Goal: Task Accomplishment & Management: Manage account settings

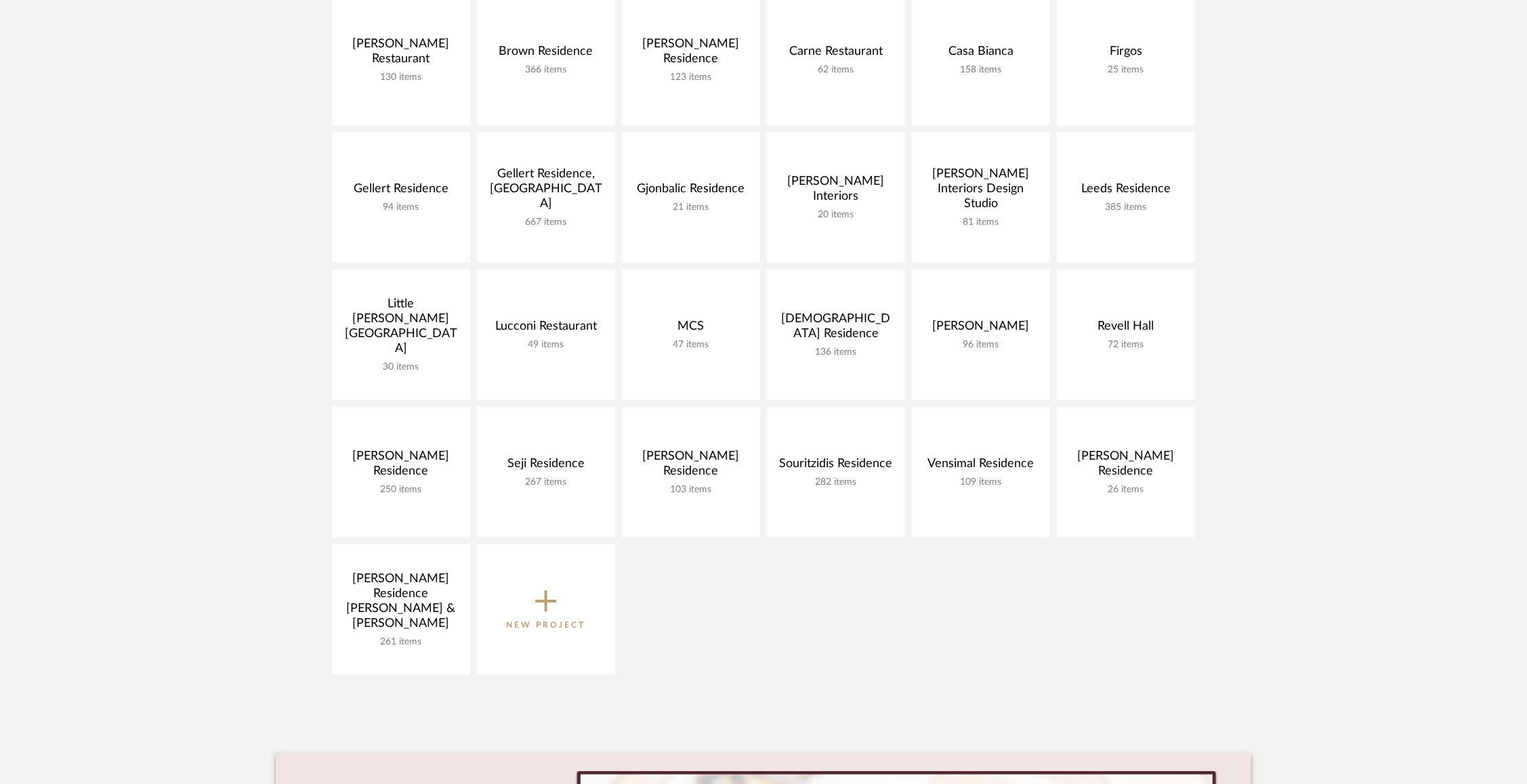
scroll to position [355, 0]
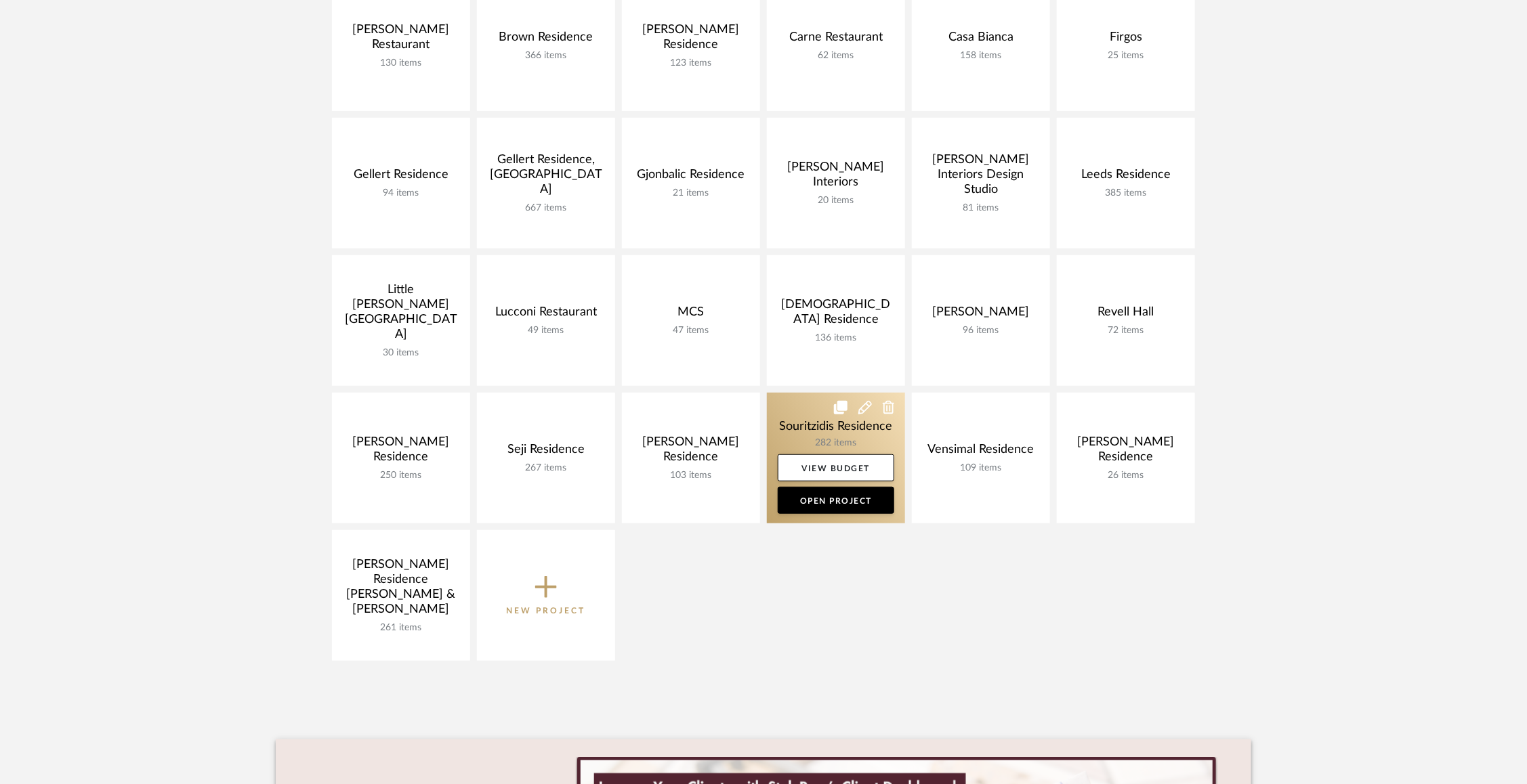
click at [800, 423] on link at bounding box center [836, 458] width 138 height 131
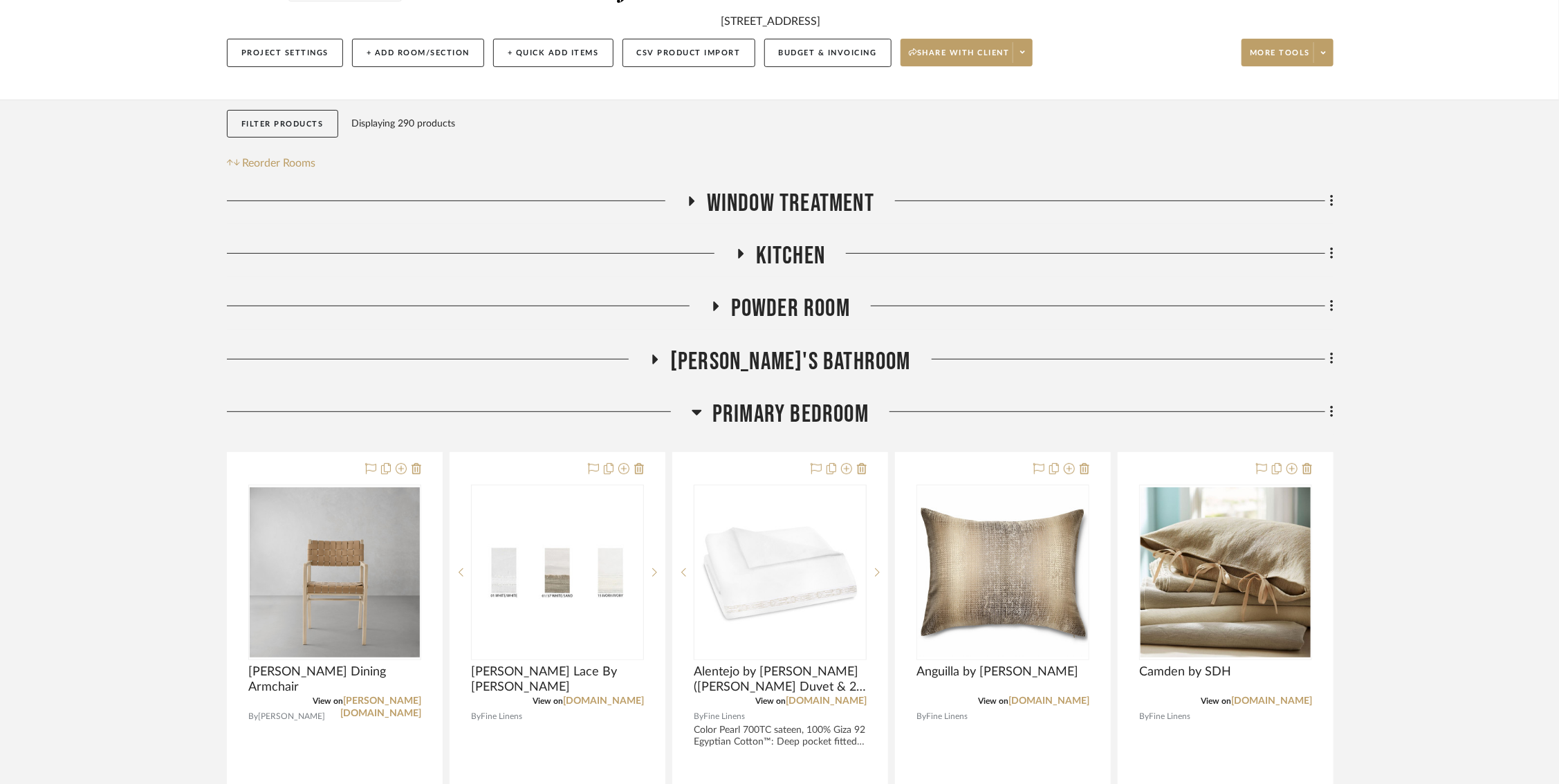
scroll to position [164, 0]
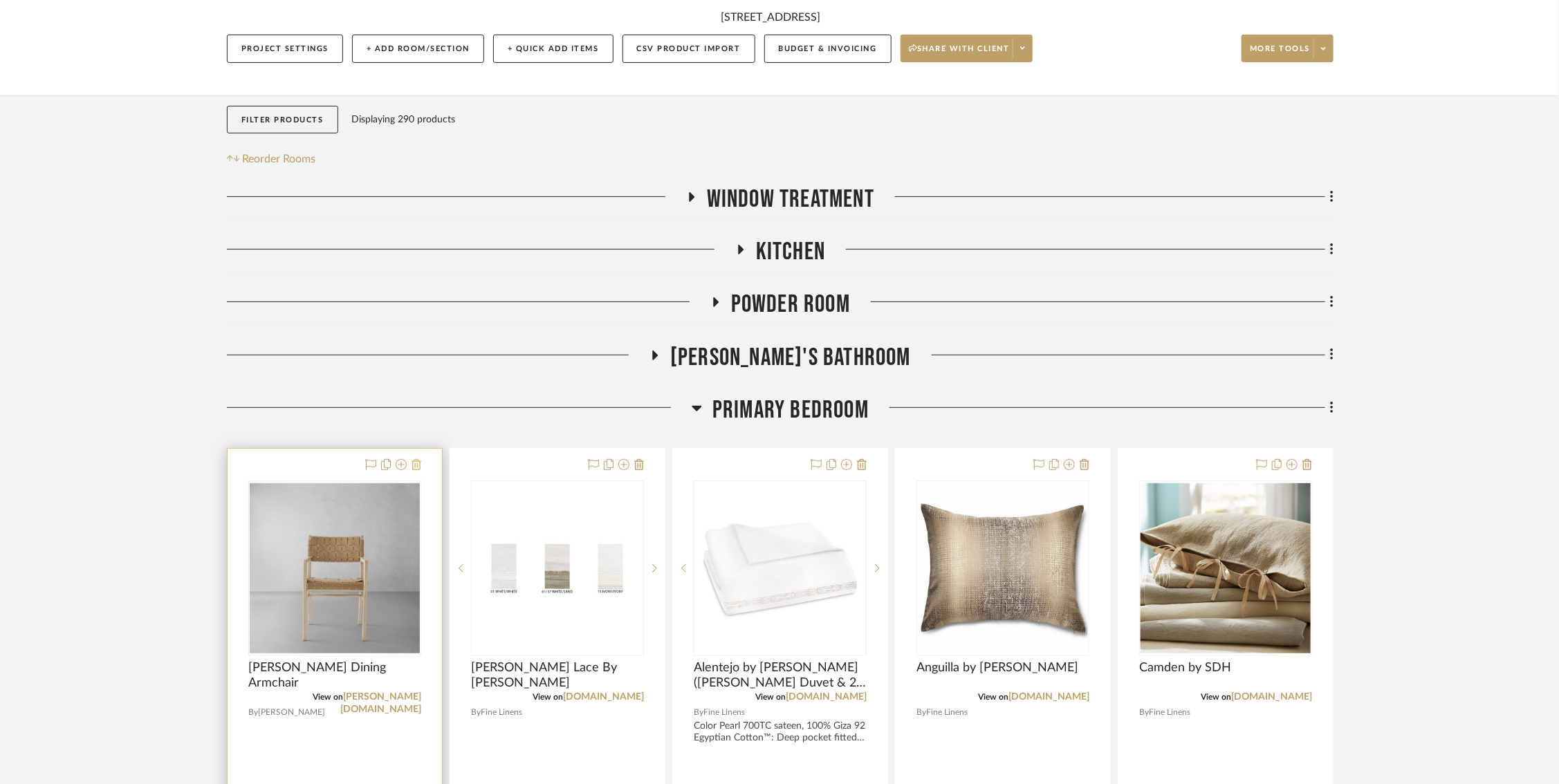
click at [419, 462] on icon at bounding box center [416, 464] width 10 height 11
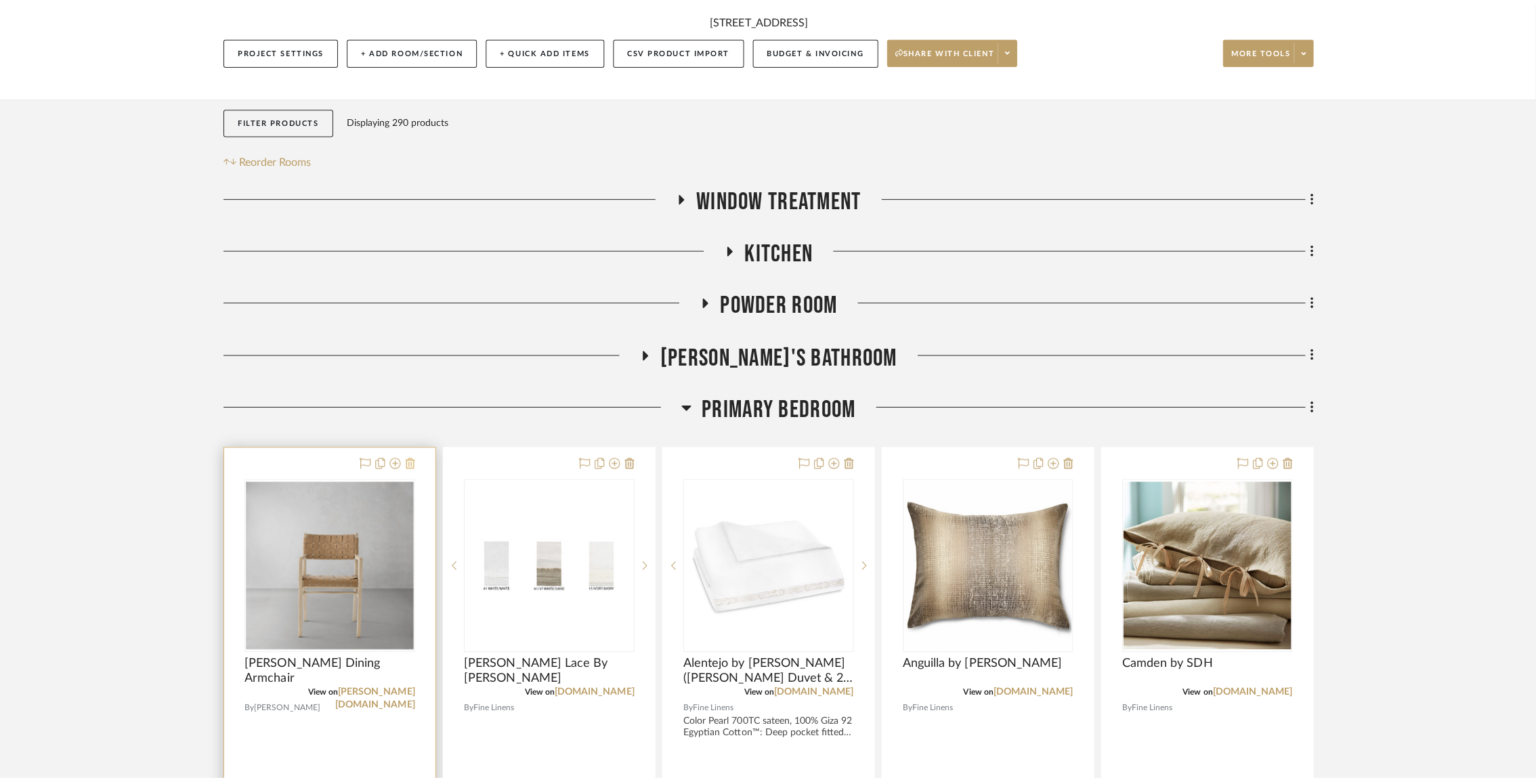
scroll to position [0, 0]
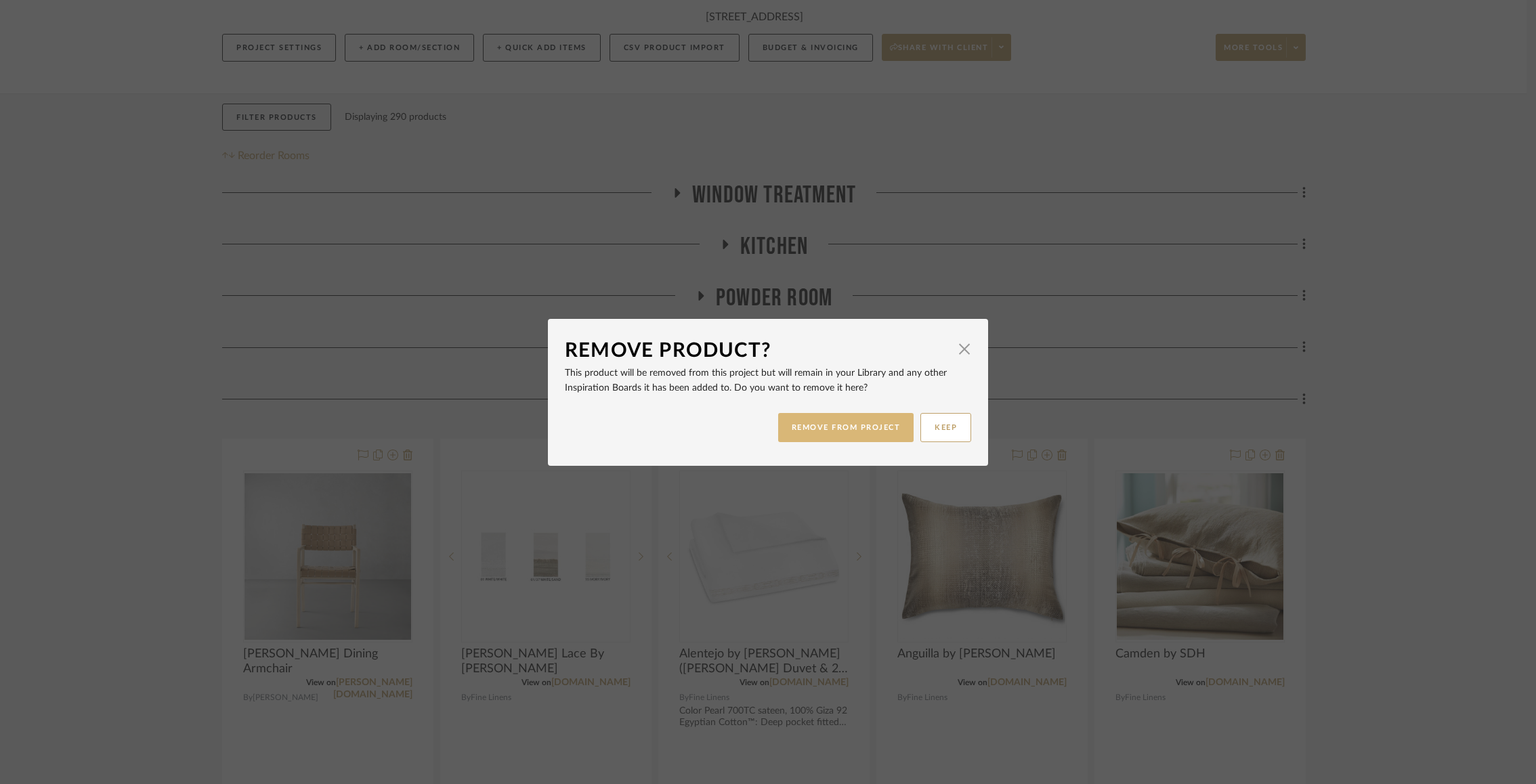
click at [844, 432] on button "REMOVE FROM PROJECT" at bounding box center [846, 428] width 136 height 29
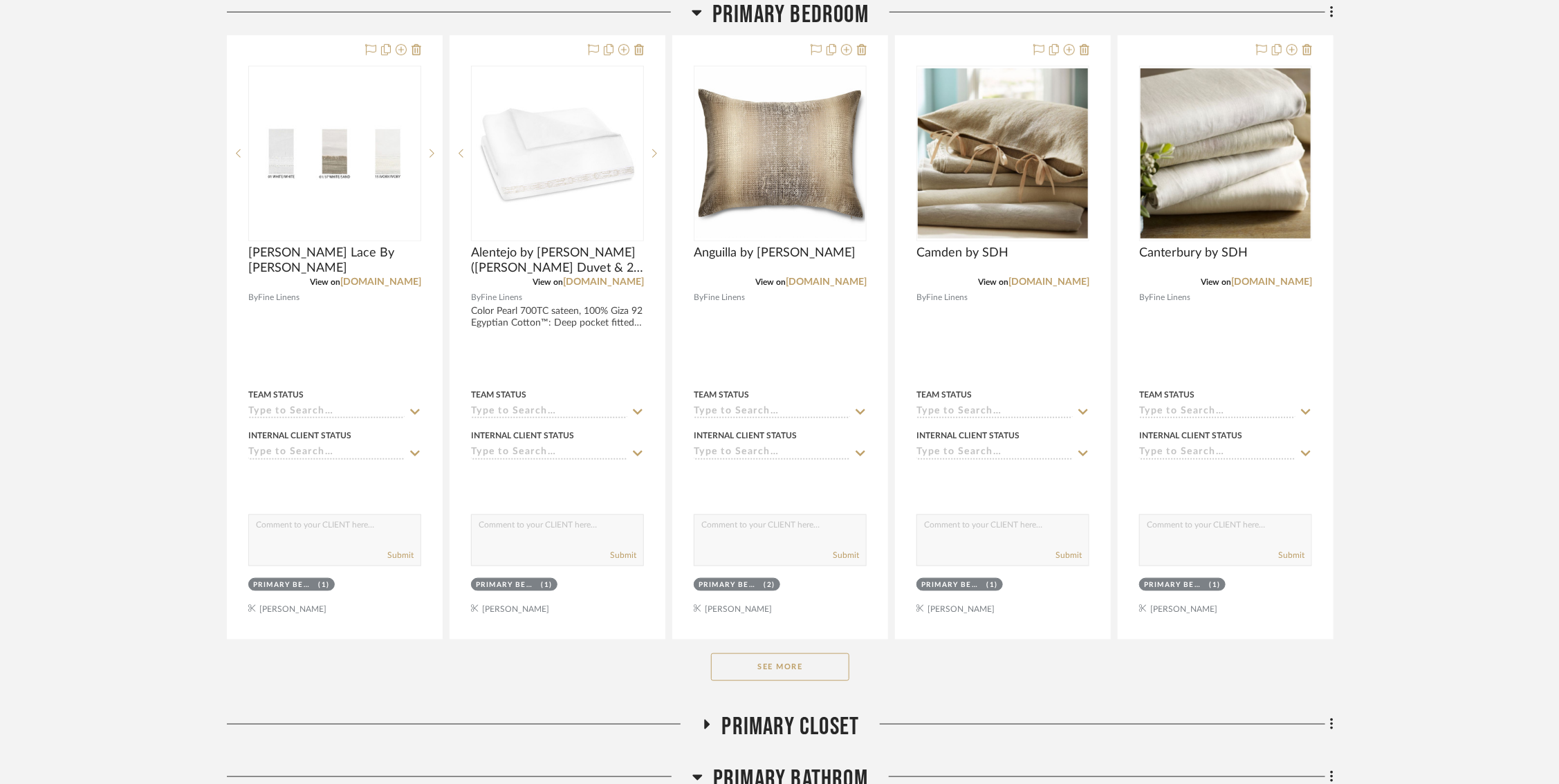
scroll to position [577, 2]
click at [755, 659] on button "See More" at bounding box center [780, 668] width 138 height 28
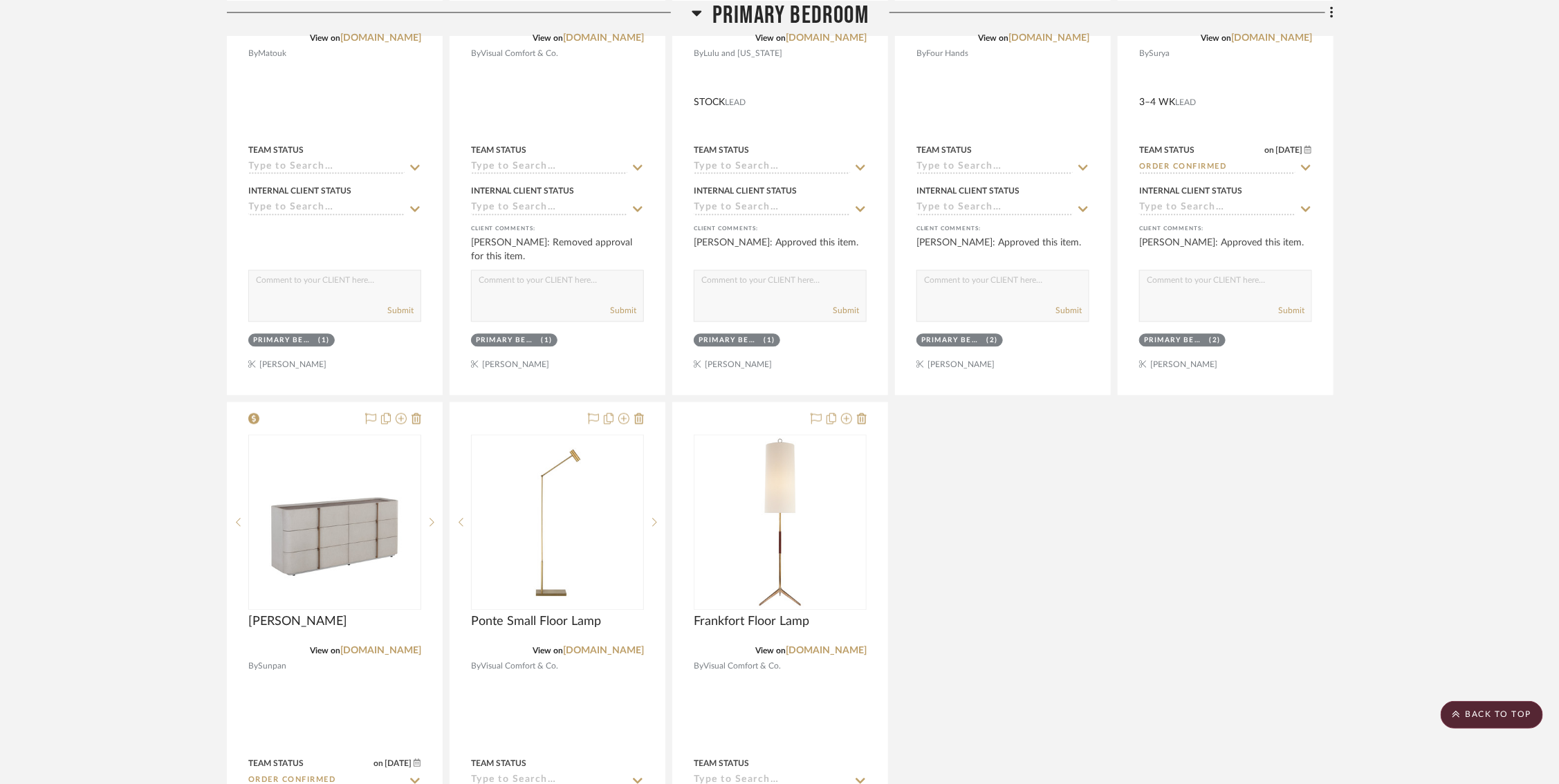
scroll to position [1079, 5]
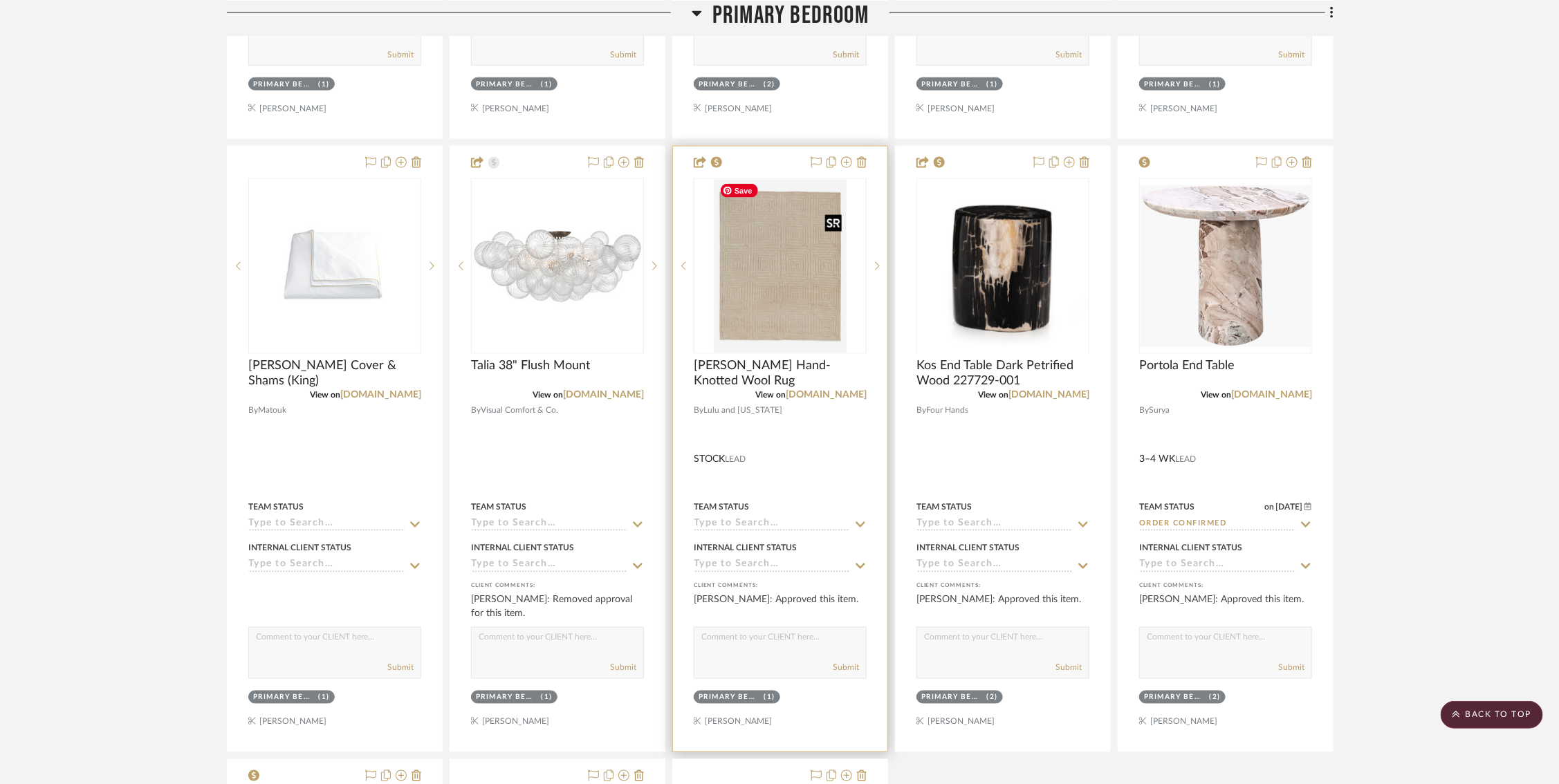
click at [0, 0] on img at bounding box center [0, 0] width 0 height 0
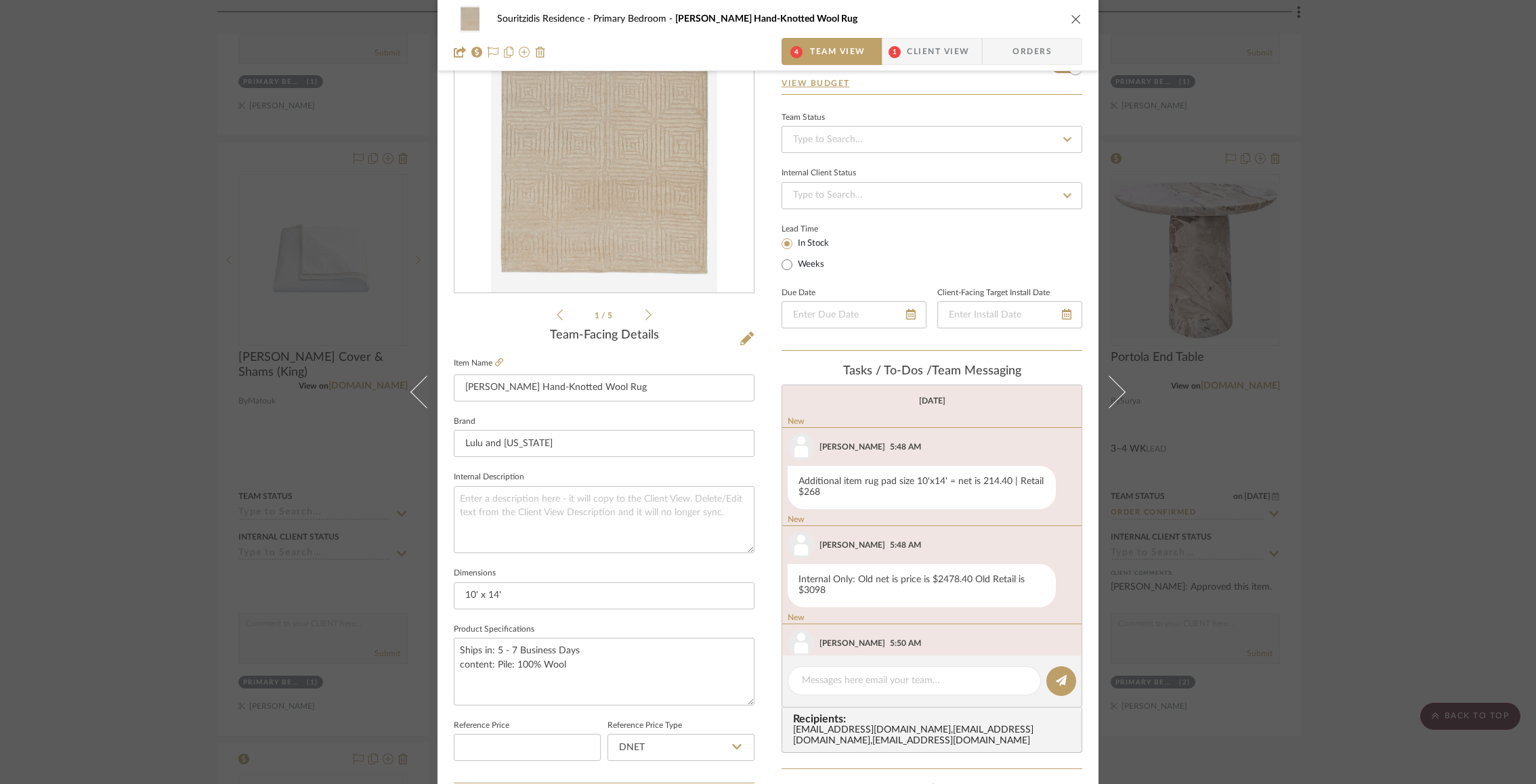
scroll to position [152, 0]
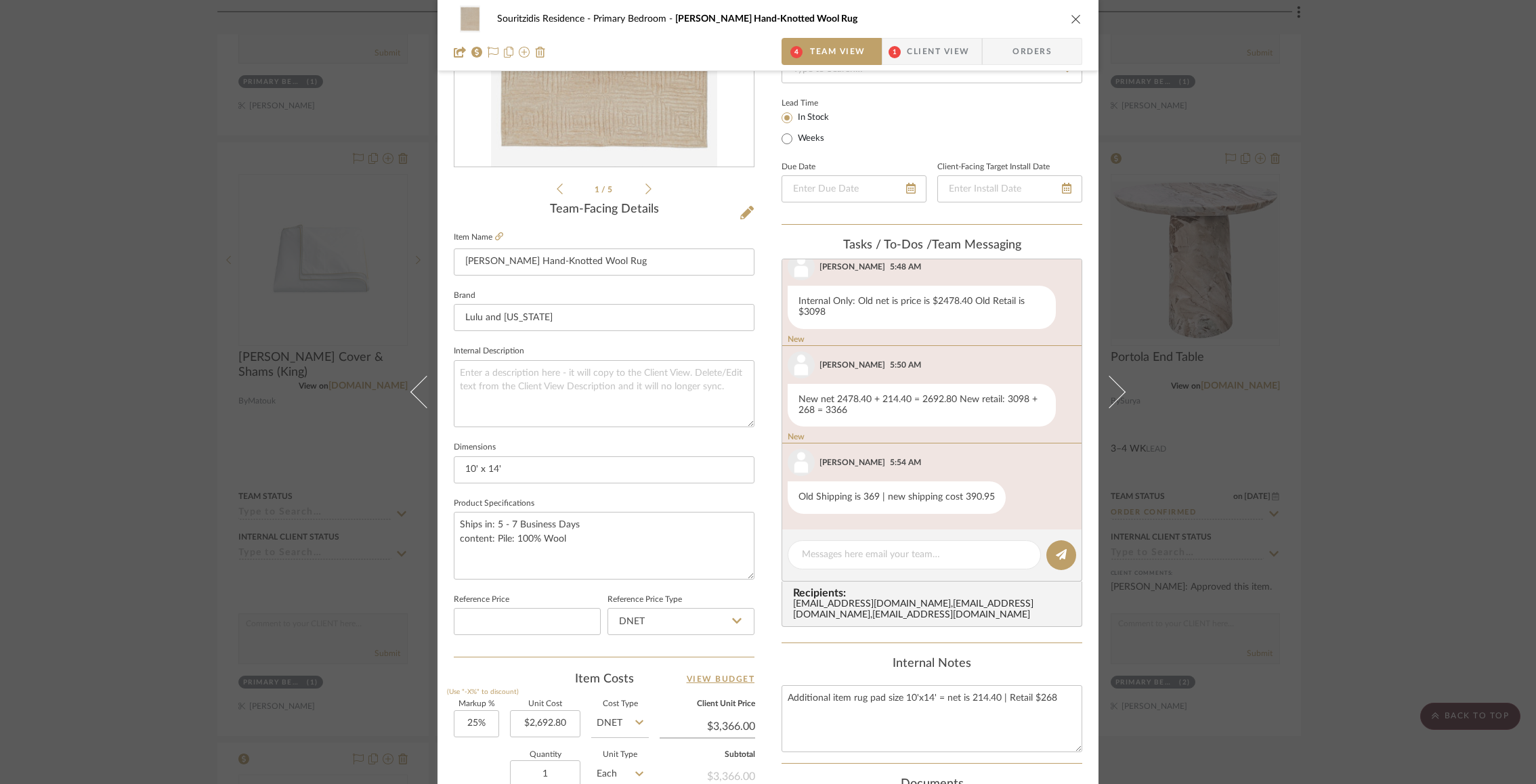
click at [1065, 14] on div "Souritzidis Residence Primary Bedroom [PERSON_NAME] Hand-Knotted Wool Rug" at bounding box center [768, 18] width 629 height 27
click at [1071, 21] on icon "close" at bounding box center [1076, 18] width 11 height 11
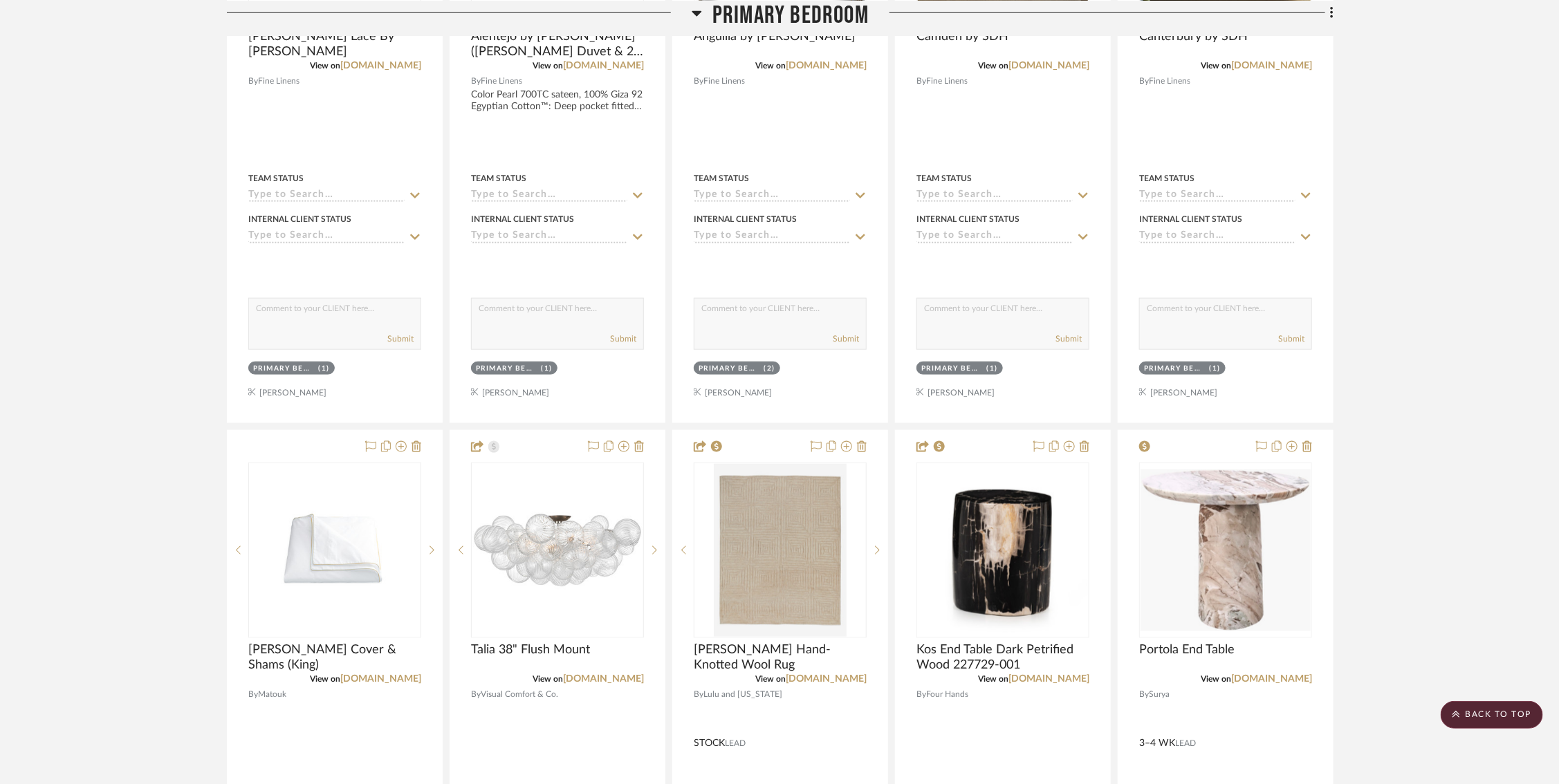
scroll to position [920, 5]
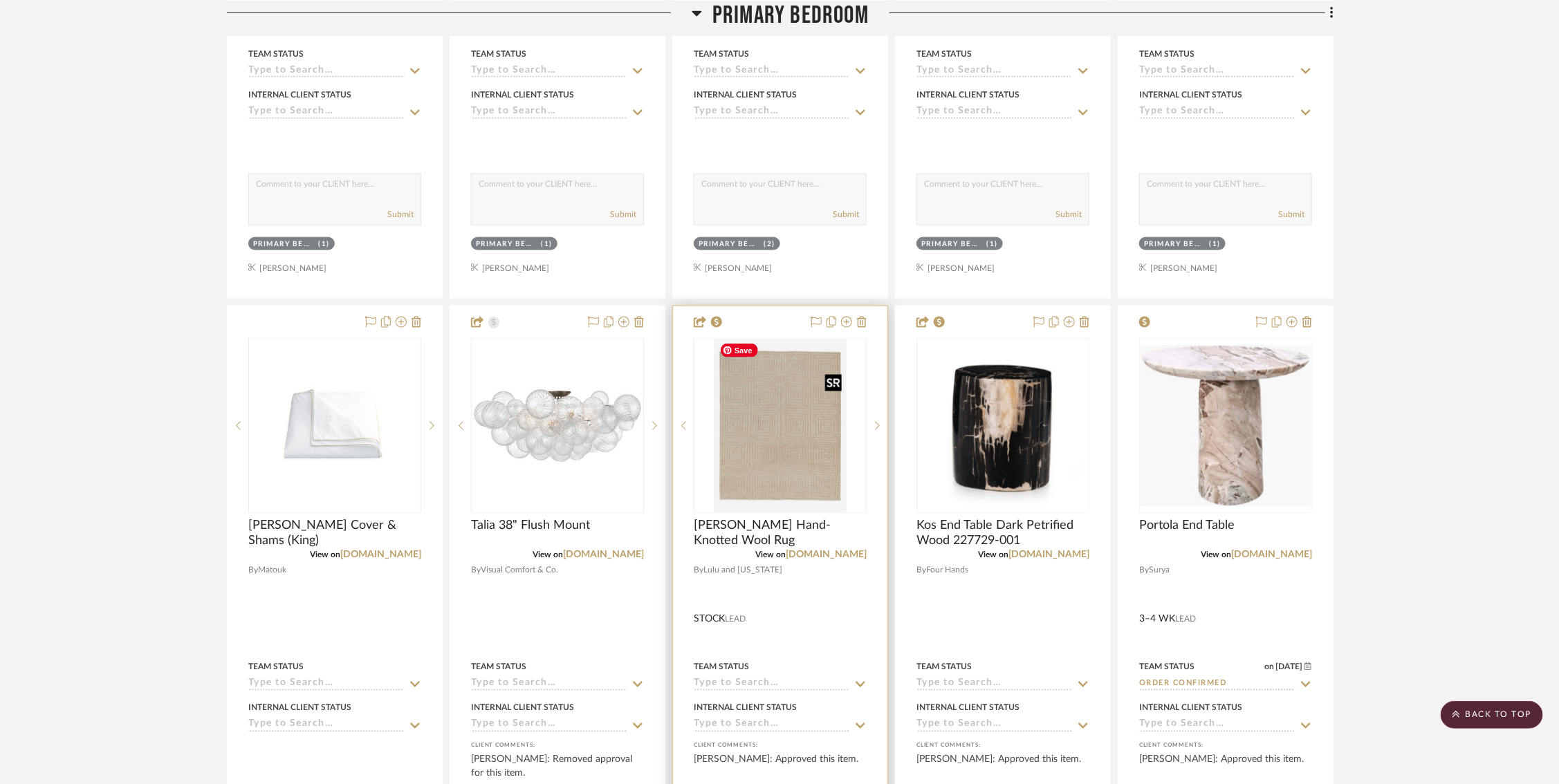
click at [802, 445] on img "0" at bounding box center [780, 426] width 133 height 173
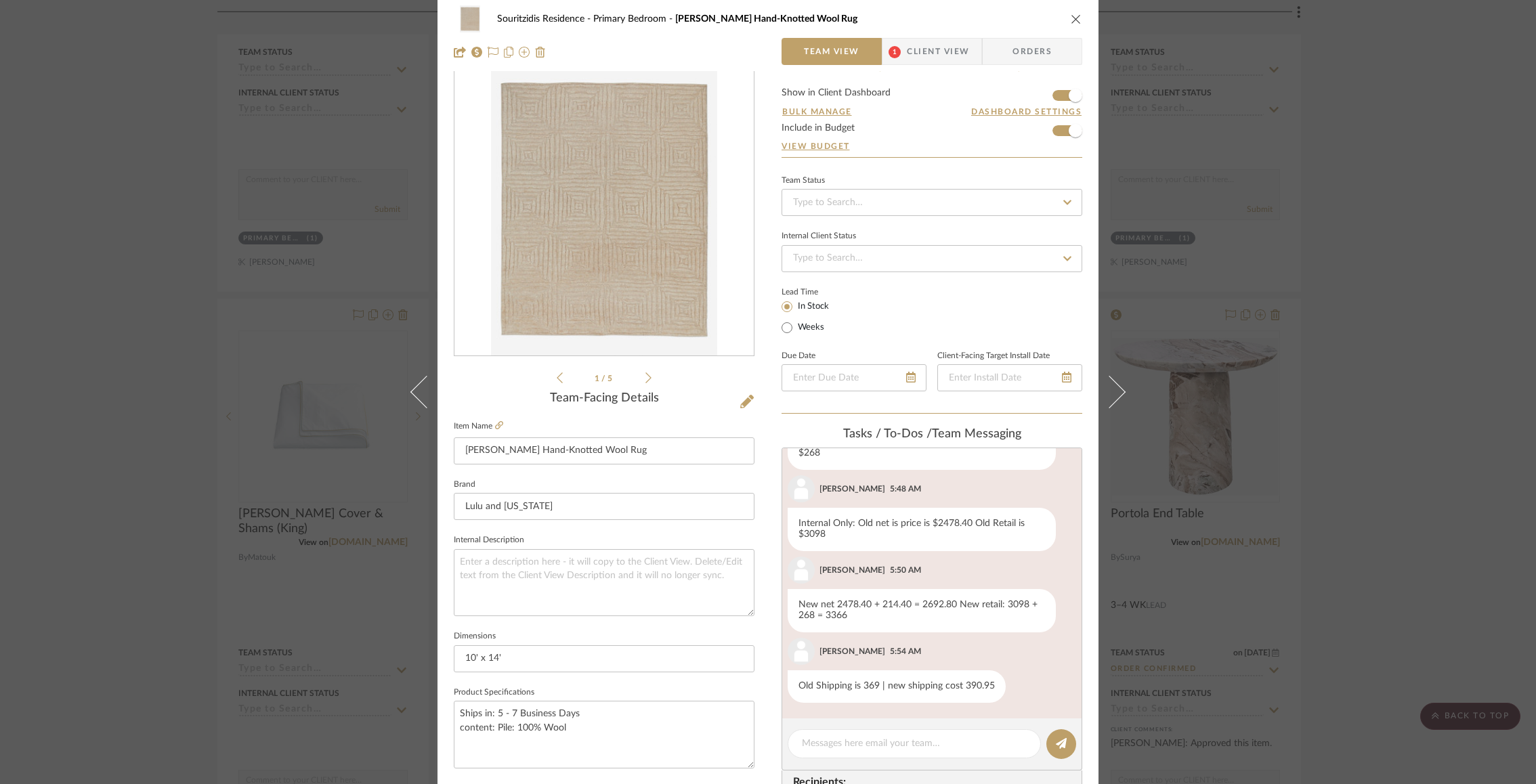
scroll to position [0, 0]
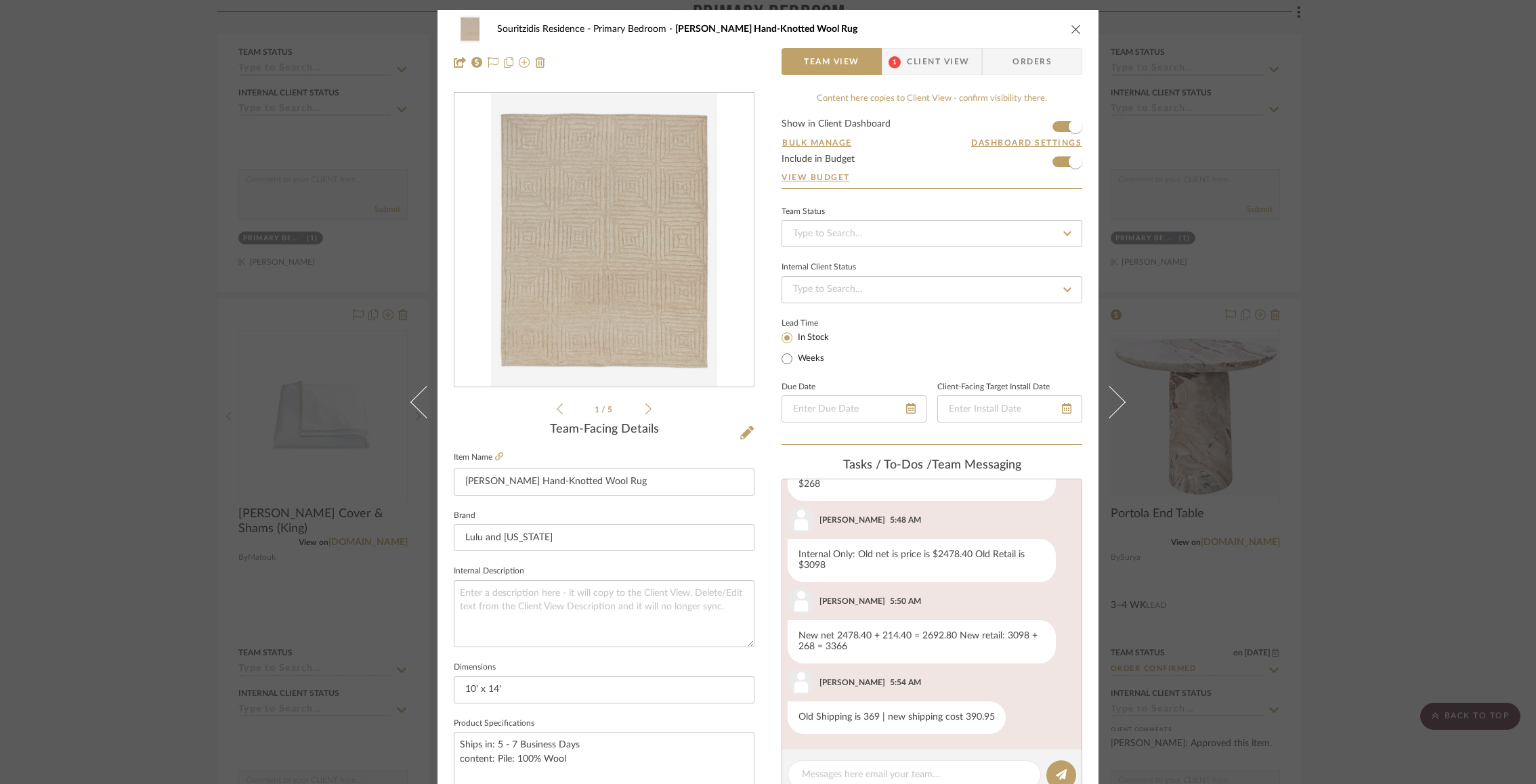
click at [1073, 27] on icon "close" at bounding box center [1076, 29] width 11 height 11
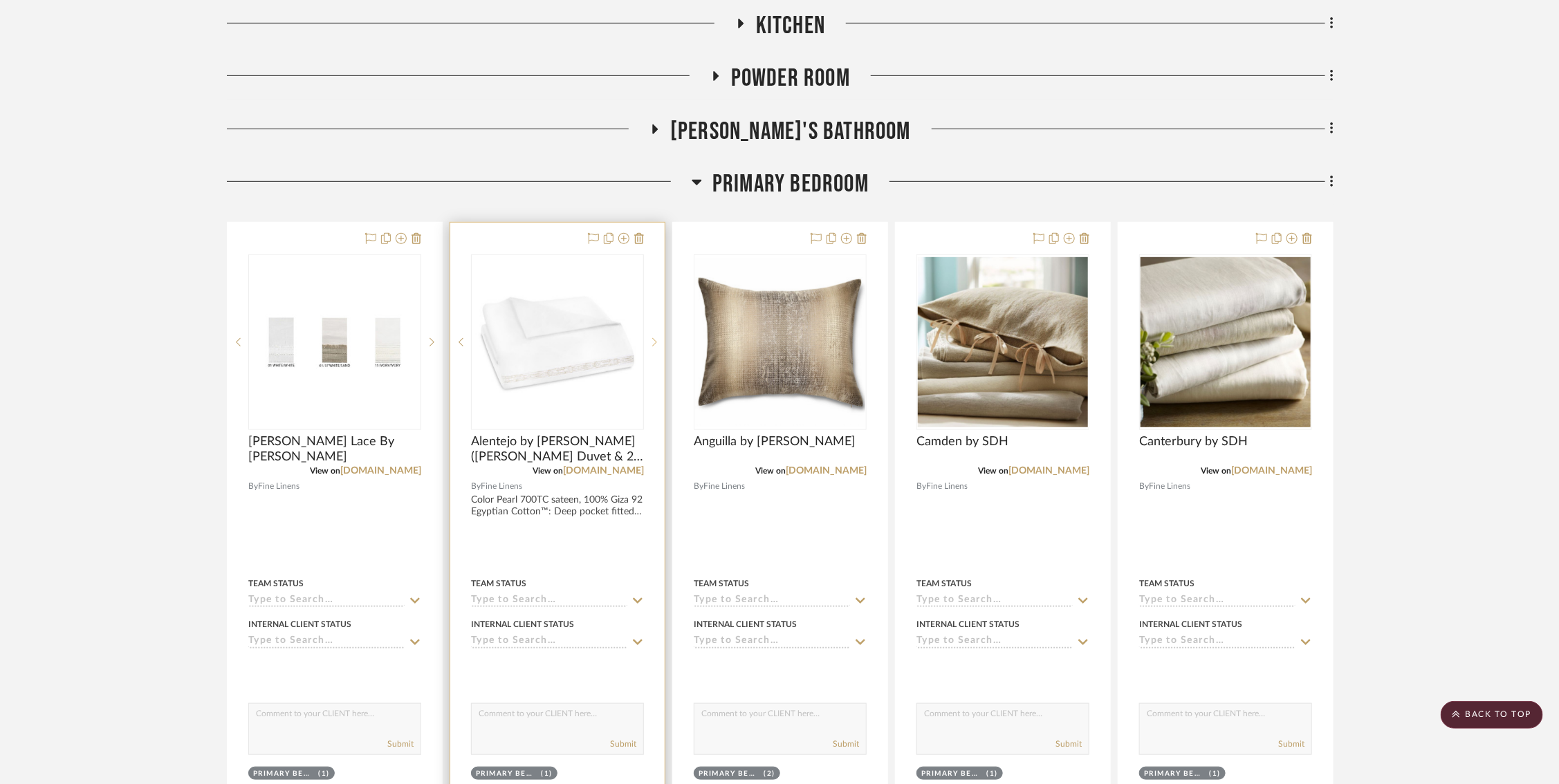
scroll to position [389, 6]
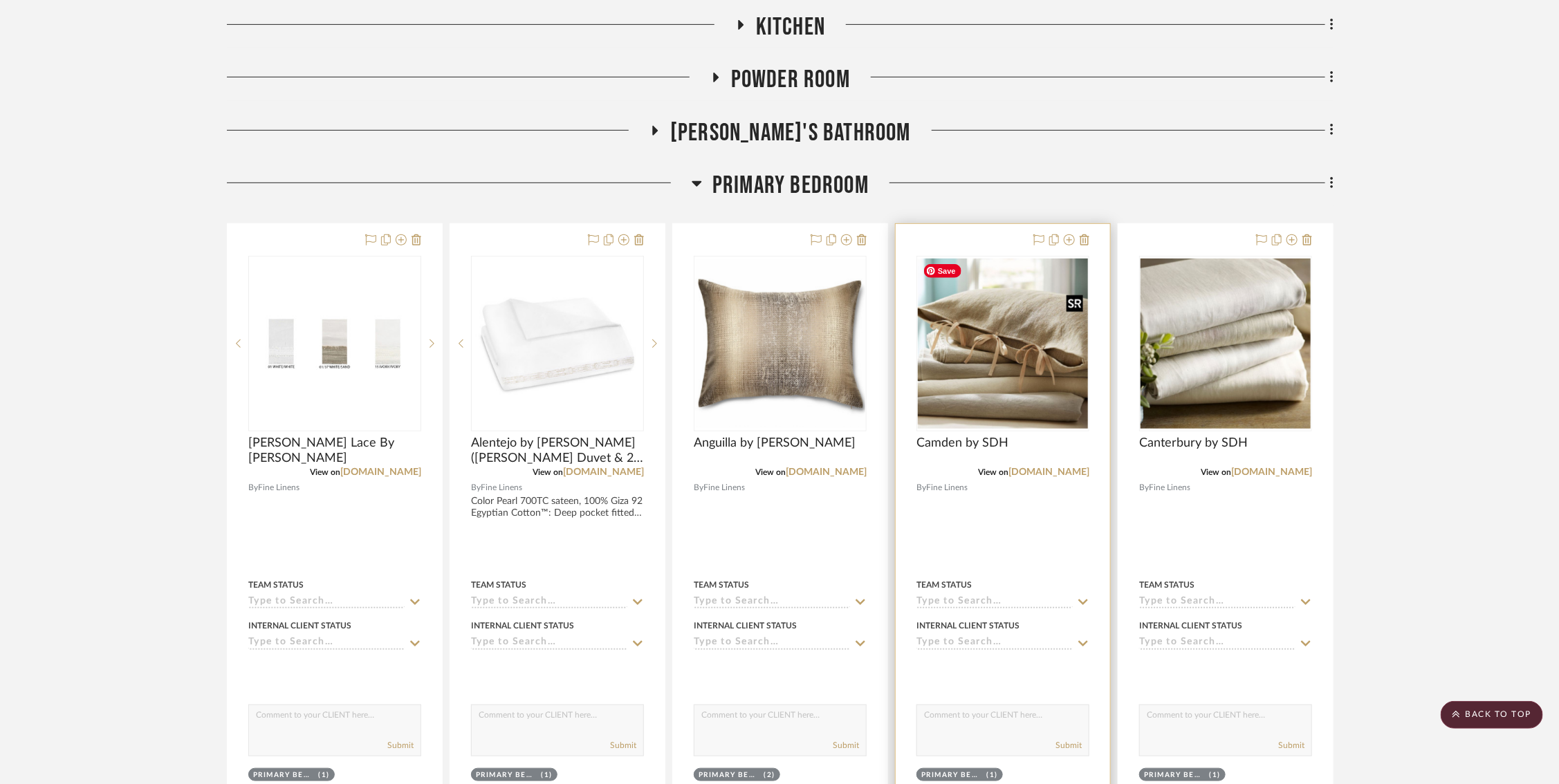
click at [957, 391] on img "0" at bounding box center [1003, 343] width 170 height 170
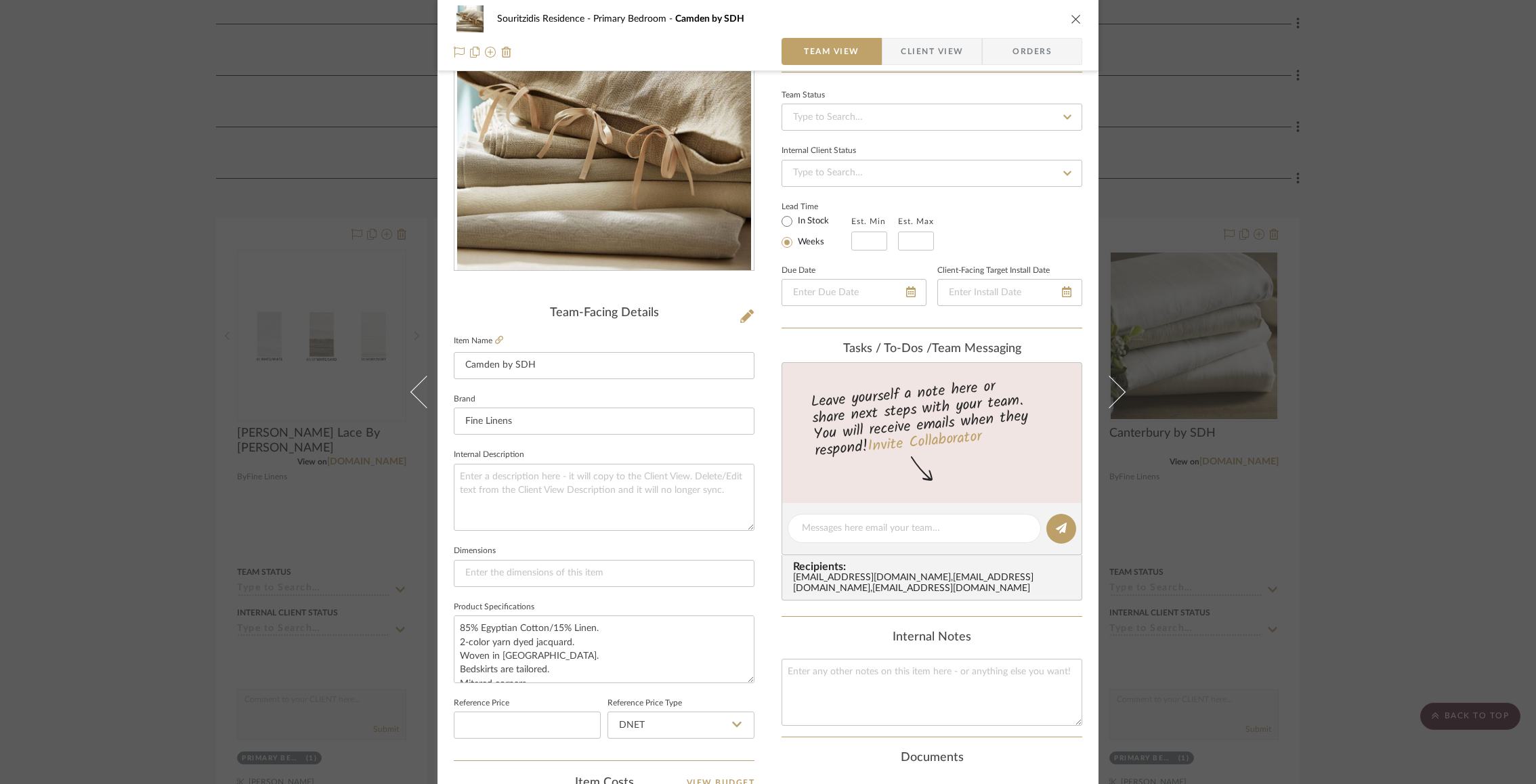
scroll to position [227, 0]
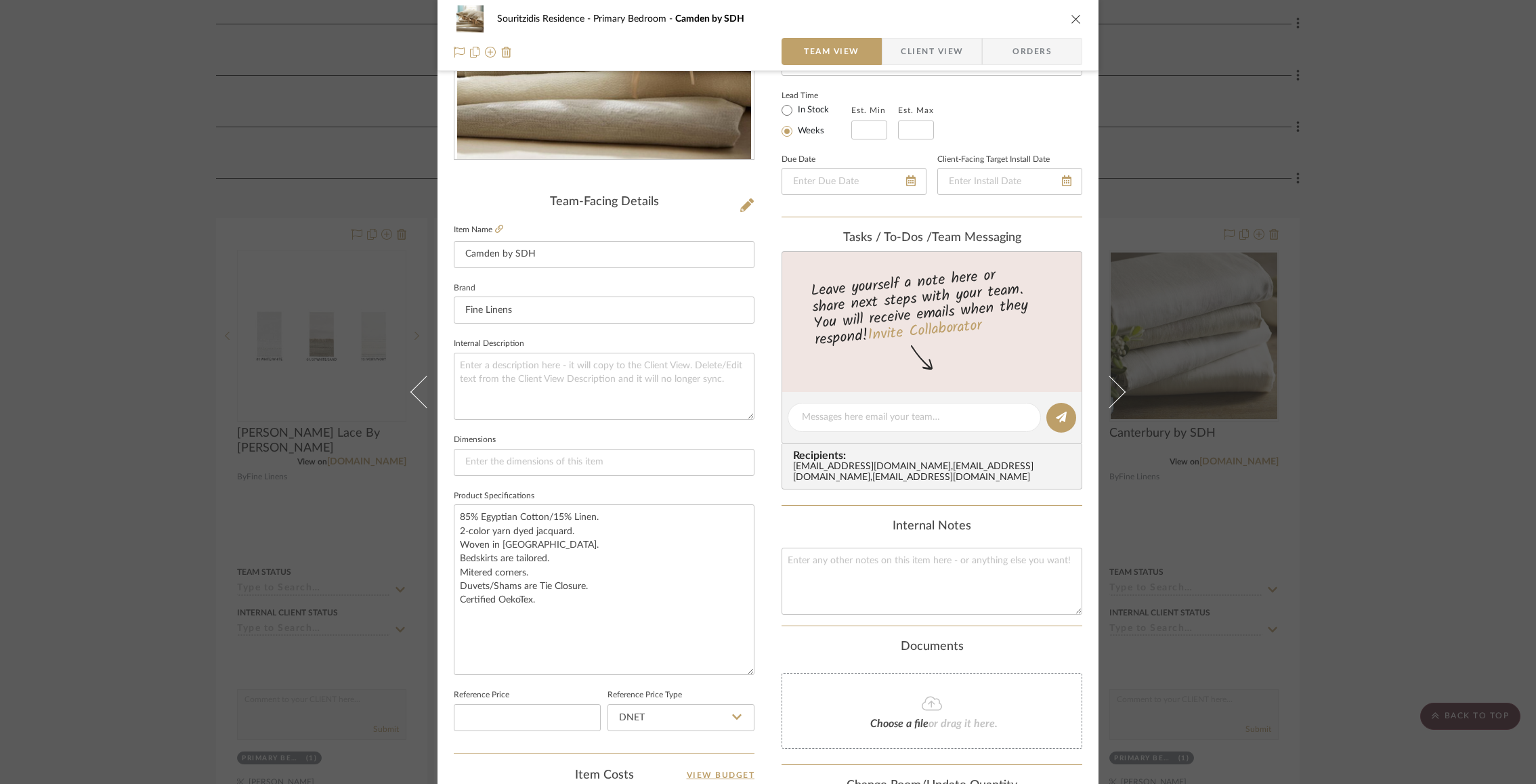
drag, startPoint x: 745, startPoint y: 560, endPoint x: 751, endPoint y: 638, distance: 78.2
click at [753, 638] on div "Souritzidis Residence Primary Bedroom [GEOGRAPHIC_DATA] by SDH Team View Client…" at bounding box center [768, 459] width 661 height 1354
click at [764, 368] on div "Souritzidis Residence Primary Bedroom [GEOGRAPHIC_DATA] by SDH Team View Client…" at bounding box center [768, 446] width 661 height 1328
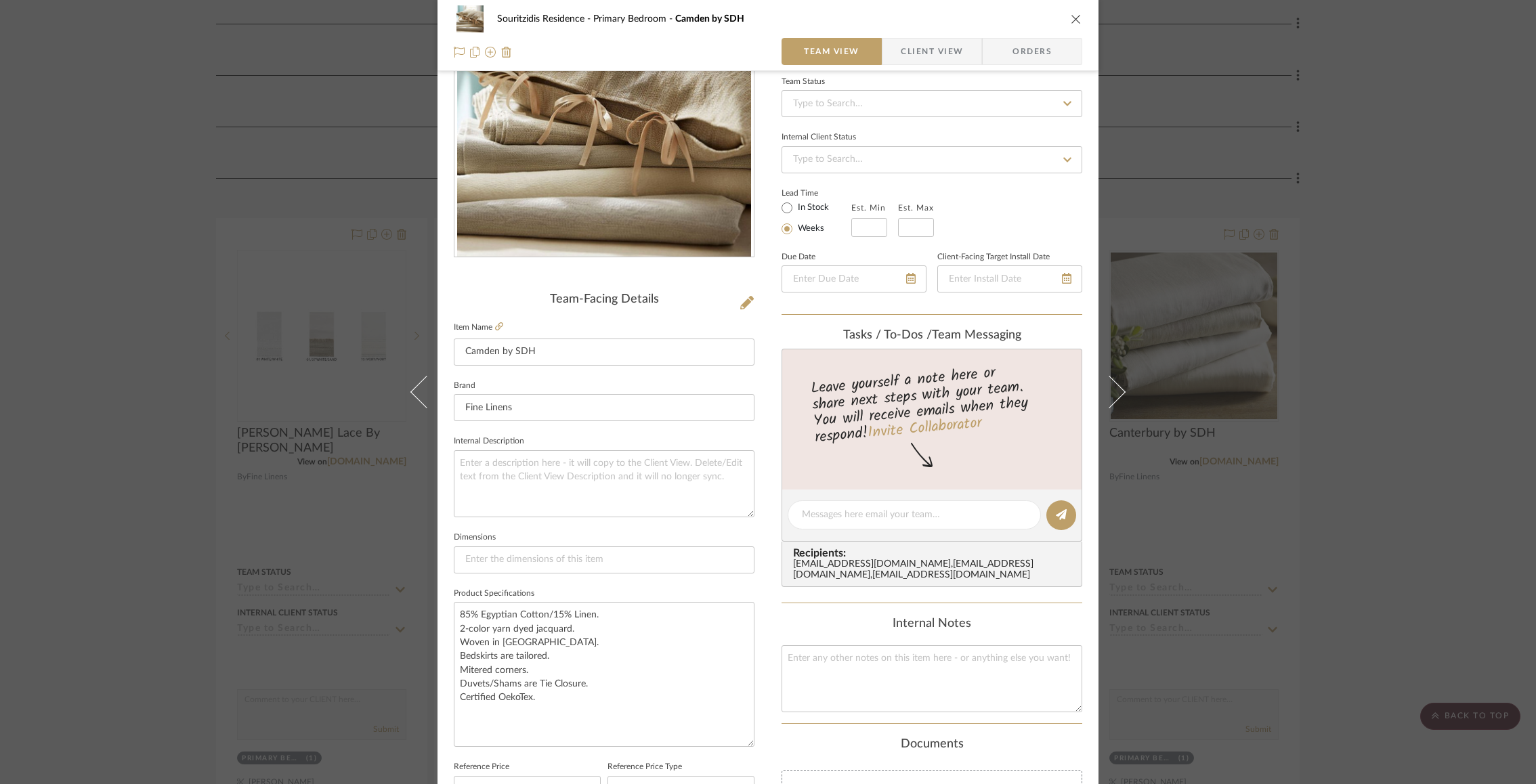
scroll to position [0, 0]
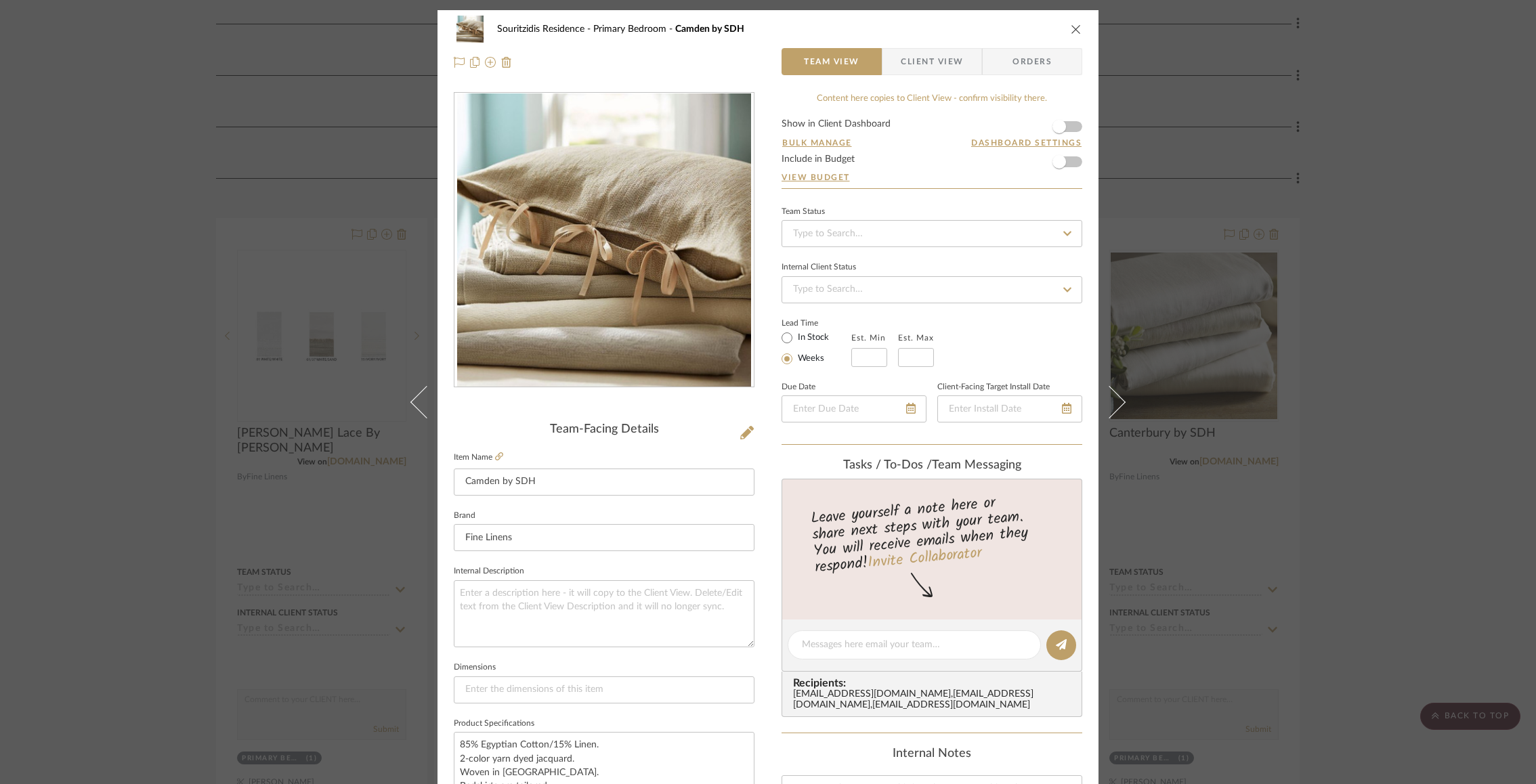
click at [1076, 30] on icon "close" at bounding box center [1076, 29] width 11 height 11
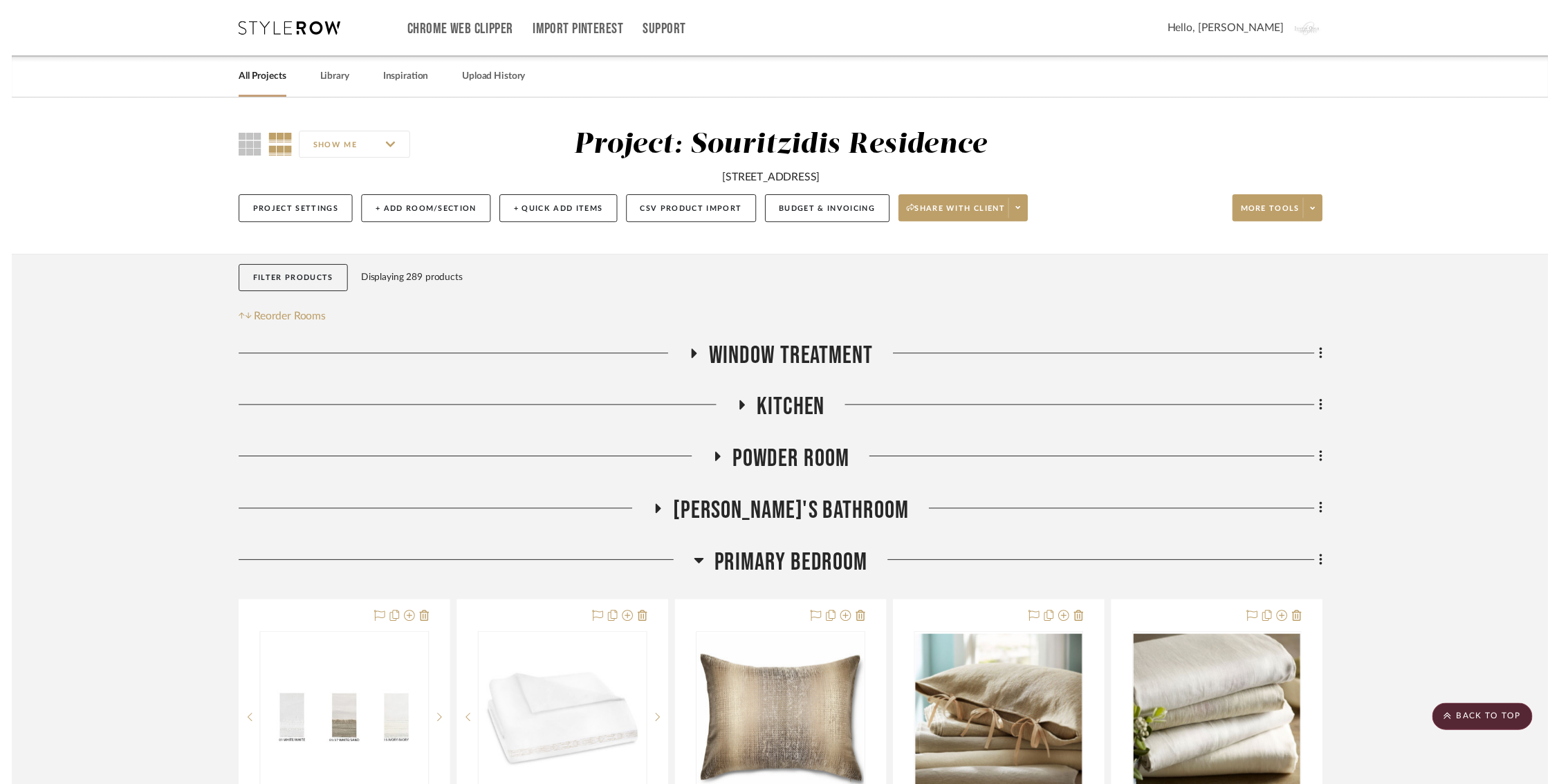
scroll to position [389, 6]
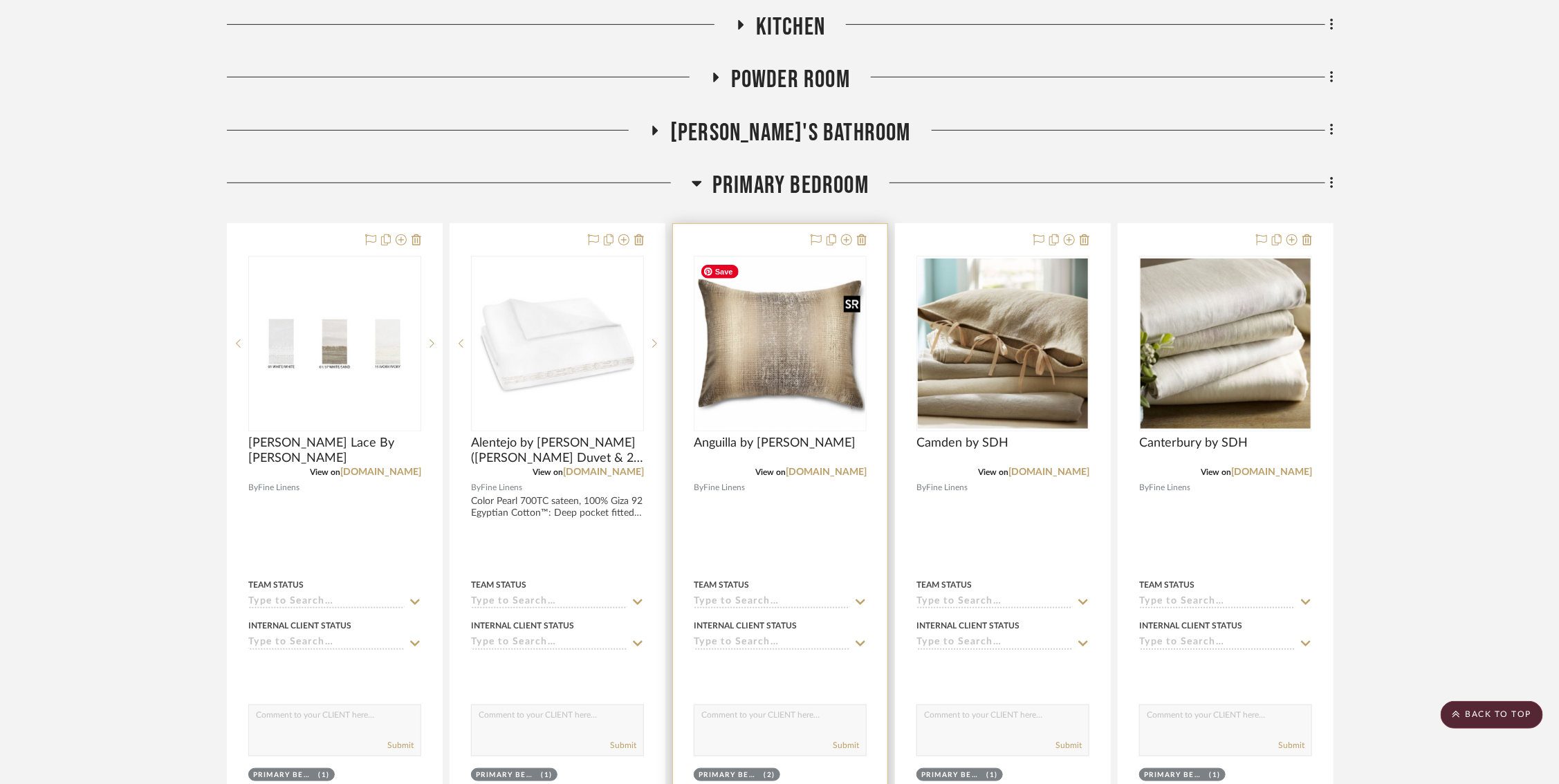
click at [793, 377] on img "0" at bounding box center [780, 344] width 170 height 170
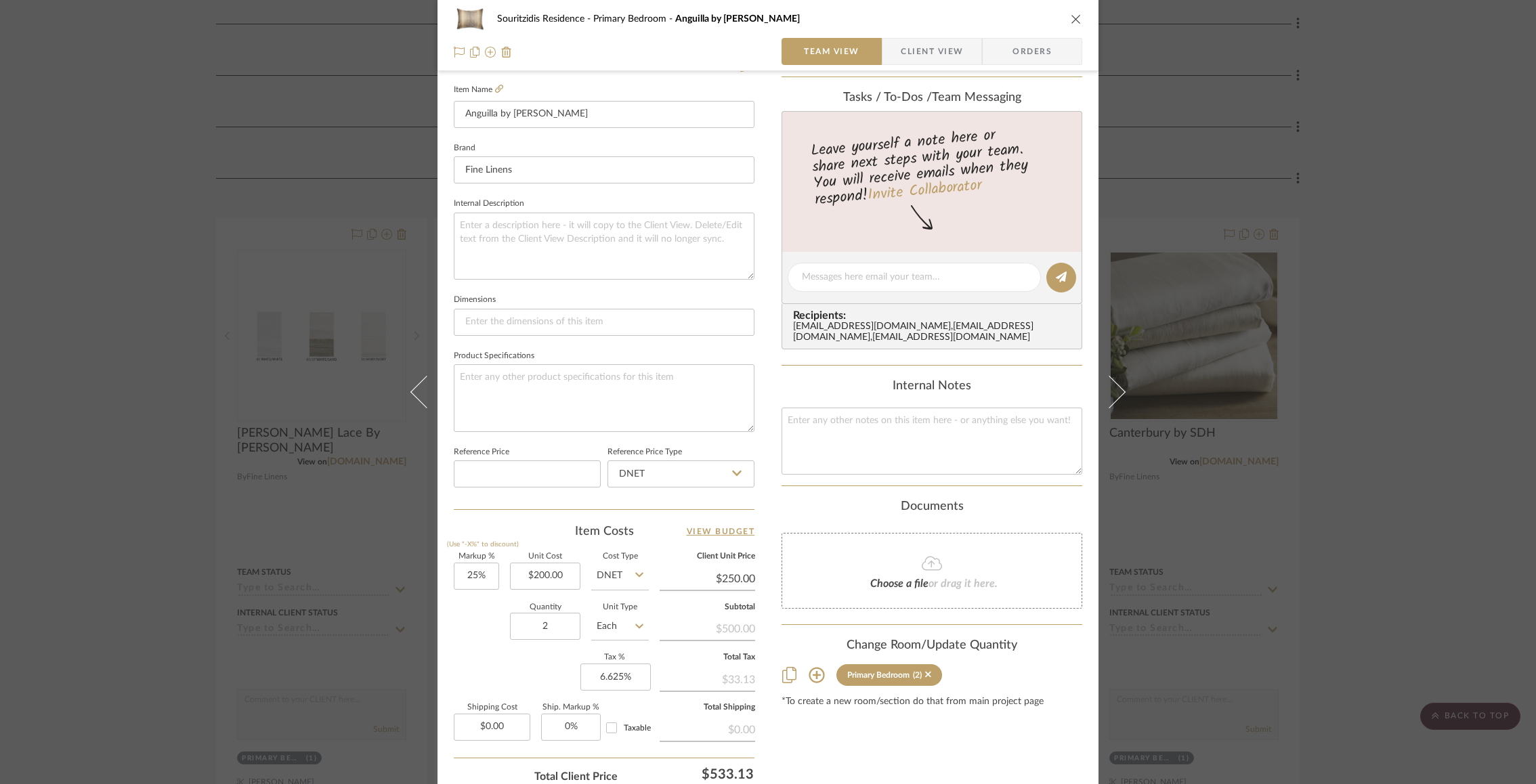
scroll to position [0, 0]
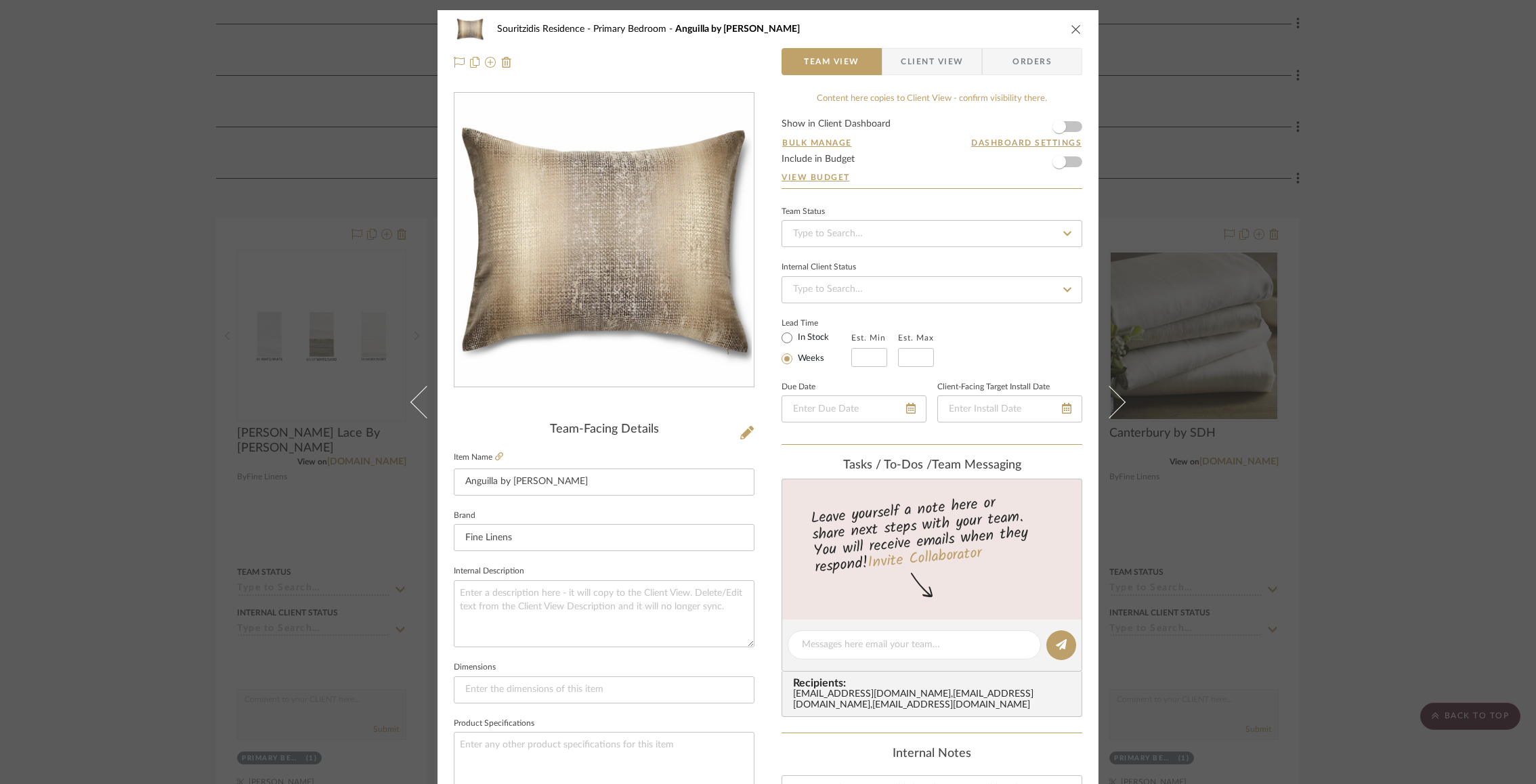
click at [1072, 33] on icon "close" at bounding box center [1076, 29] width 11 height 11
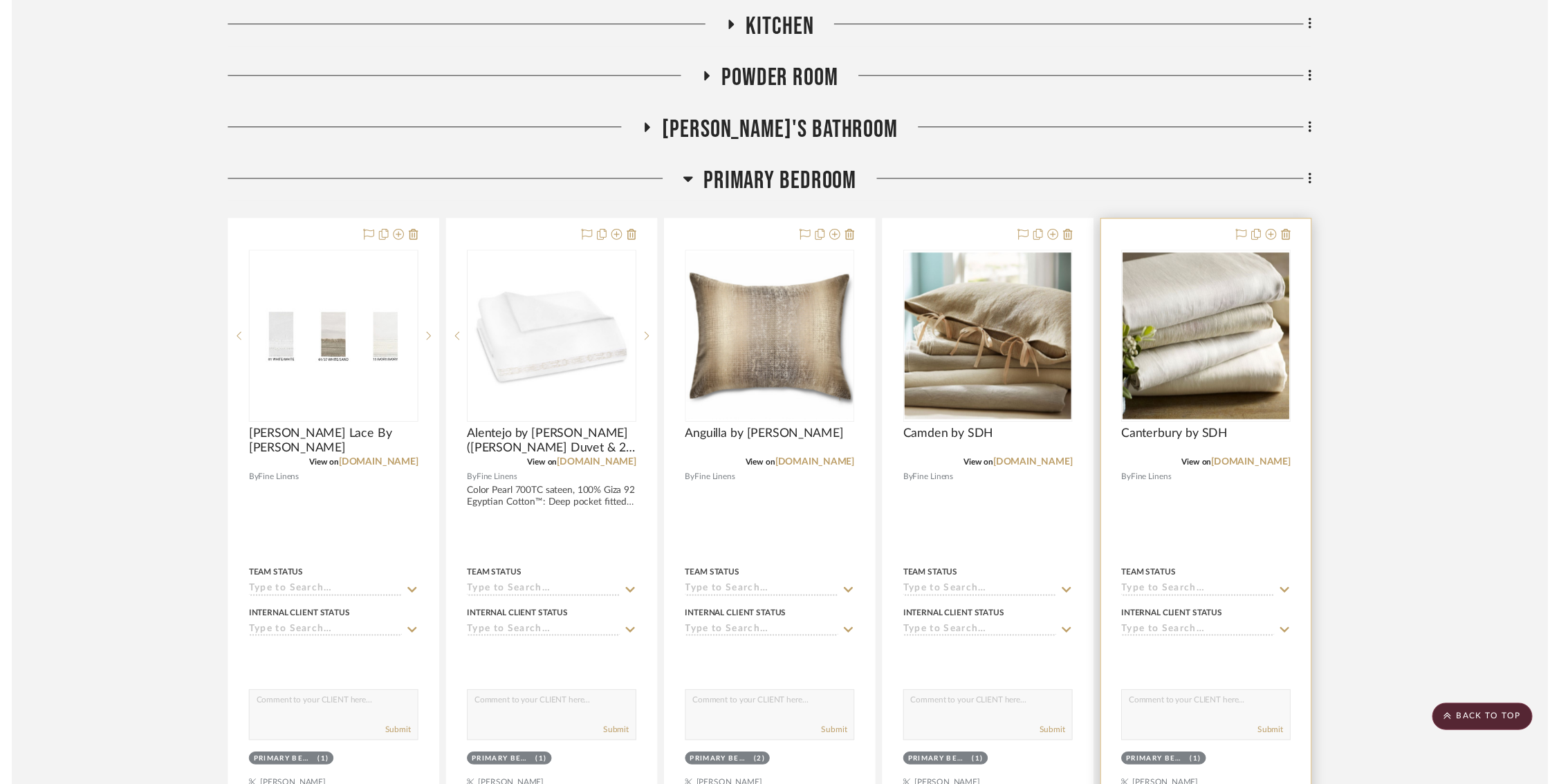
scroll to position [389, 6]
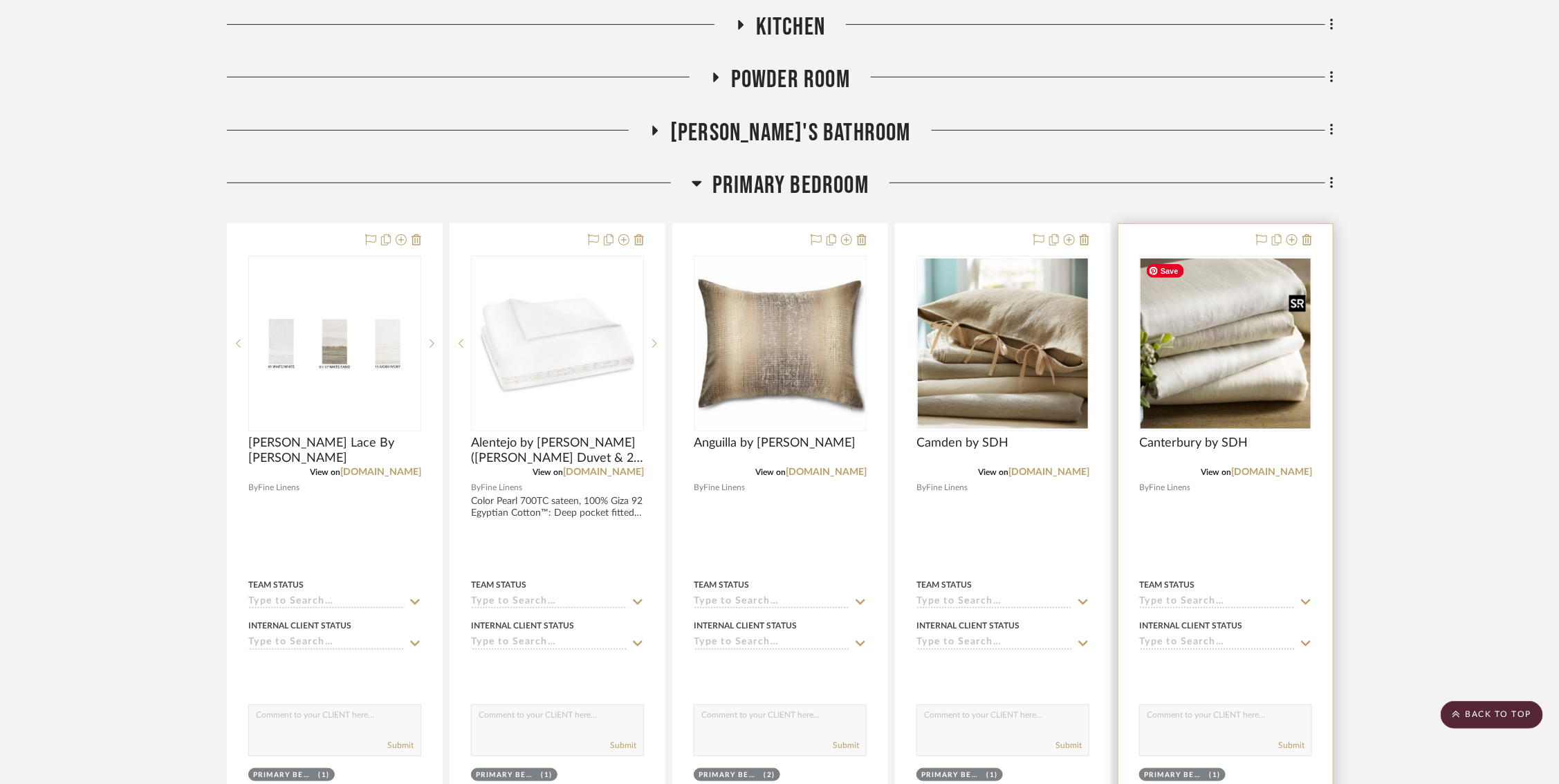
click at [1259, 371] on img "0" at bounding box center [1225, 343] width 170 height 170
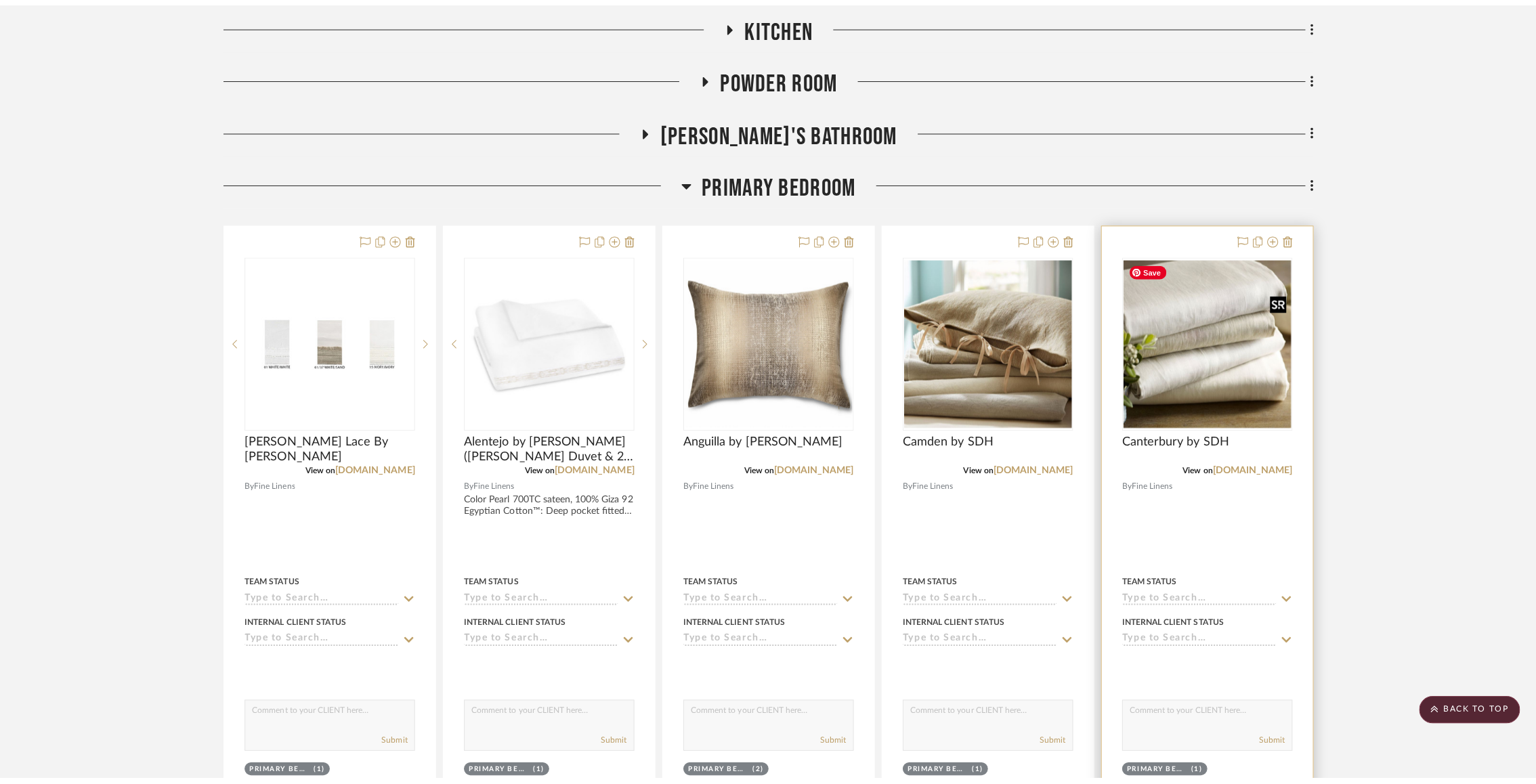
scroll to position [0, 0]
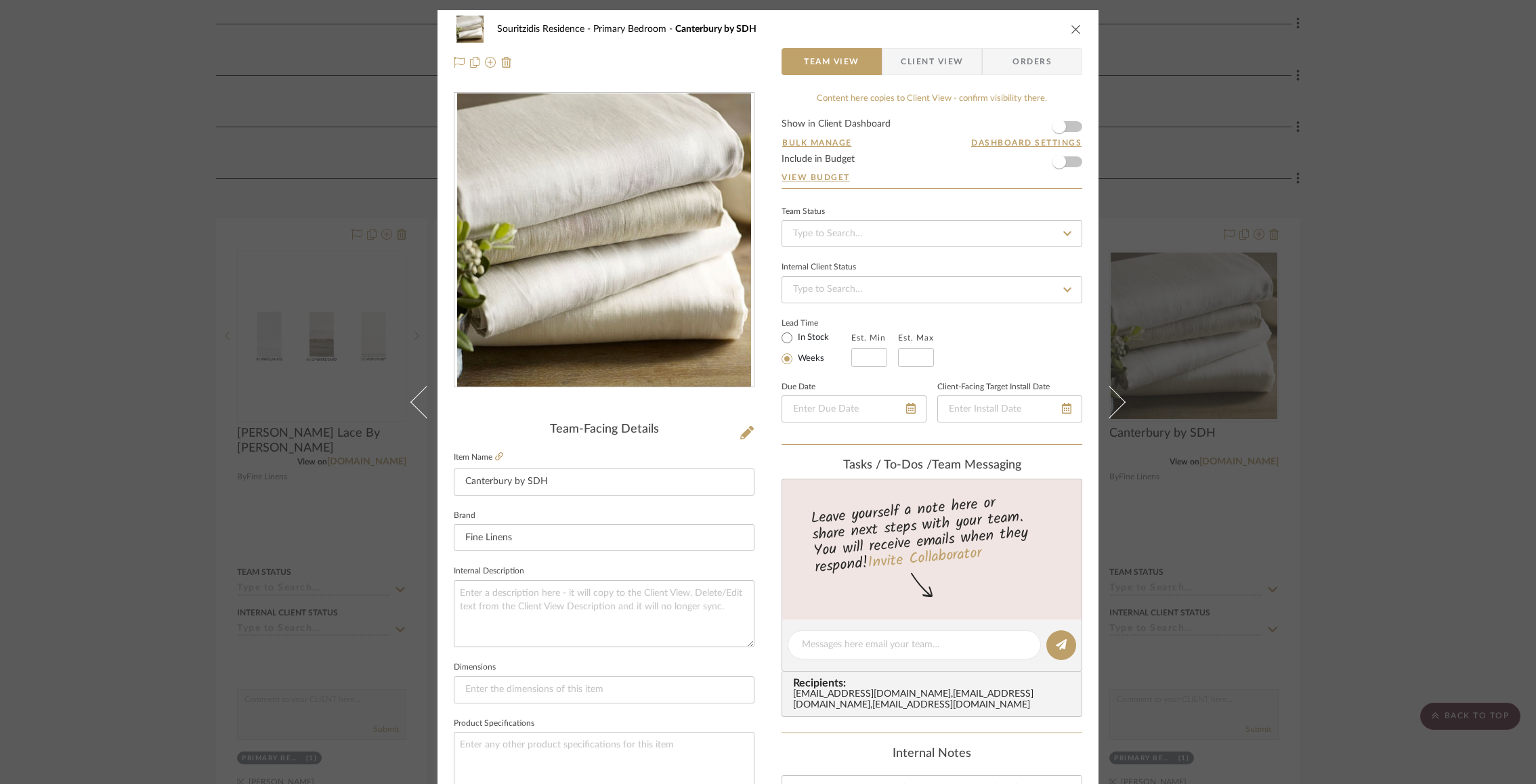
click at [758, 321] on div "Souritzidis Residence Primary Bedroom [GEOGRAPHIC_DATA] by SDH Team View Client…" at bounding box center [768, 635] width 661 height 1251
drag, startPoint x: 758, startPoint y: 321, endPoint x: 498, endPoint y: 25, distance: 394.0
click at [758, 313] on div "Souritzidis Residence Primary Bedroom [GEOGRAPHIC_DATA] by SDH Team View Client…" at bounding box center [768, 635] width 661 height 1251
